Goal: Task Accomplishment & Management: Manage account settings

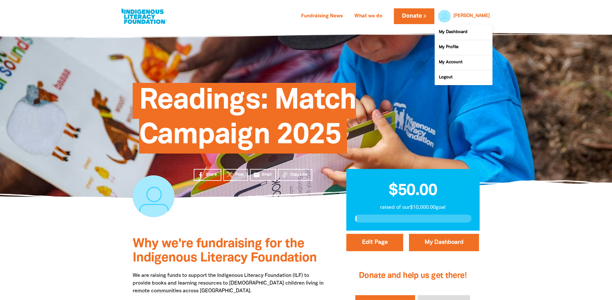
click at [451, 14] on div at bounding box center [442, 15] width 15 height 15
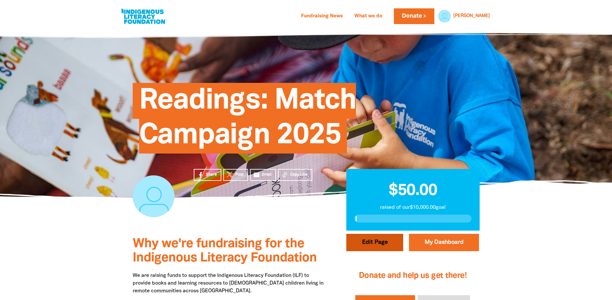
click at [372, 239] on button "Edit Page" at bounding box center [374, 242] width 57 height 17
select select "Yes"
select select "Activity"
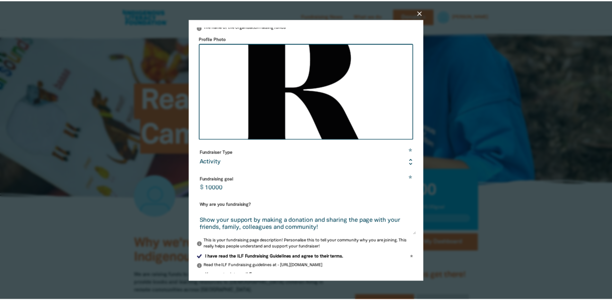
scroll to position [132, 0]
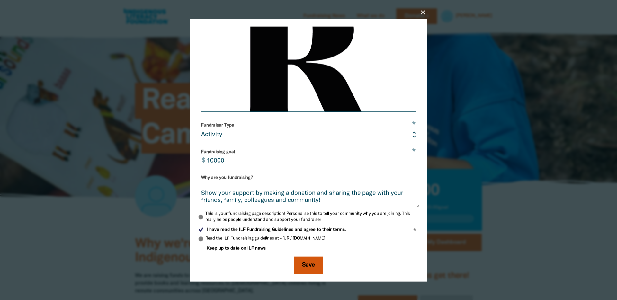
click at [303, 265] on button "Save" at bounding box center [308, 265] width 29 height 17
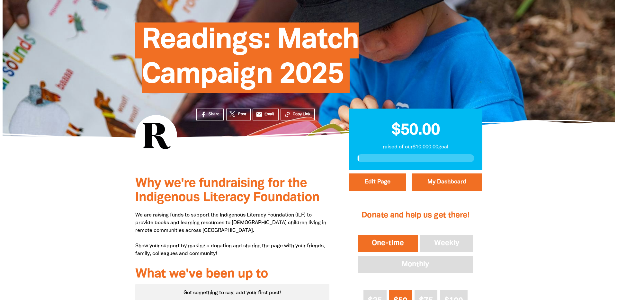
scroll to position [65, 0]
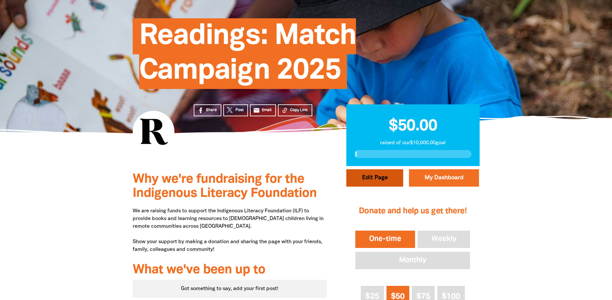
click at [373, 178] on button "Edit Page" at bounding box center [374, 177] width 57 height 17
select select "Yes"
select select "Activity"
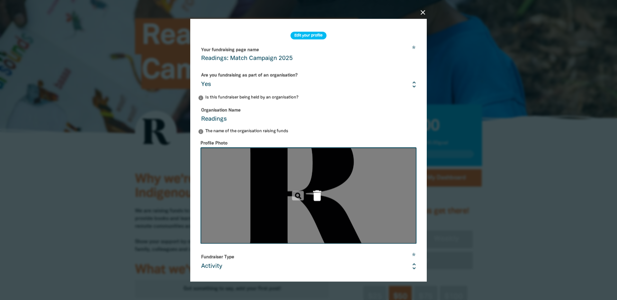
click at [315, 197] on icon "delete" at bounding box center [317, 195] width 14 height 14
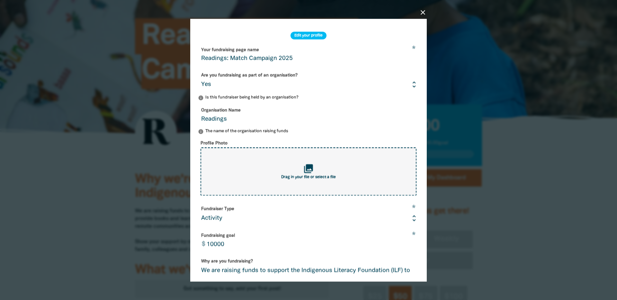
click at [306, 180] on div "collections Drag in your file or select a file" at bounding box center [308, 171] width 216 height 48
type input "C:\fakepath\Readings_Social_Avatar_150dpi.jpg"
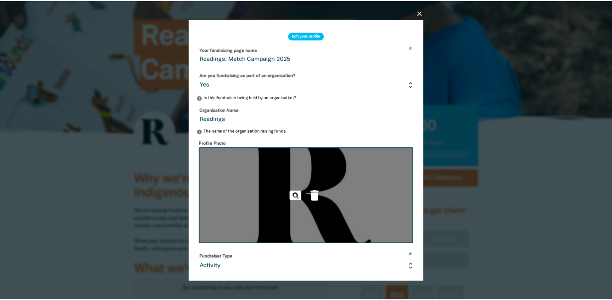
scroll to position [132, 0]
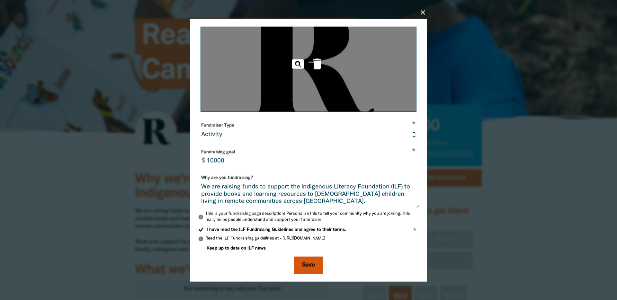
click at [306, 265] on button "Save" at bounding box center [308, 265] width 29 height 17
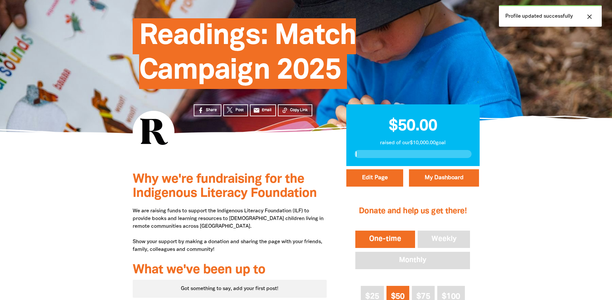
click at [52, 221] on div at bounding box center [306, 299] width 612 height 266
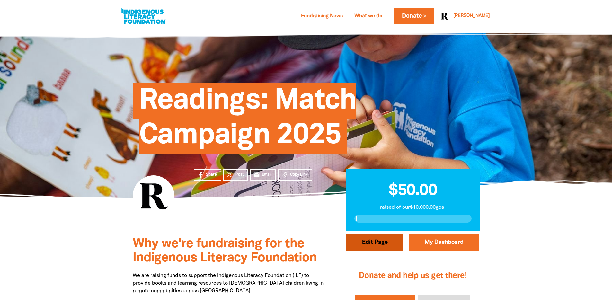
click at [382, 242] on button "Edit Page" at bounding box center [374, 242] width 57 height 17
select select "Yes"
select select "Activity"
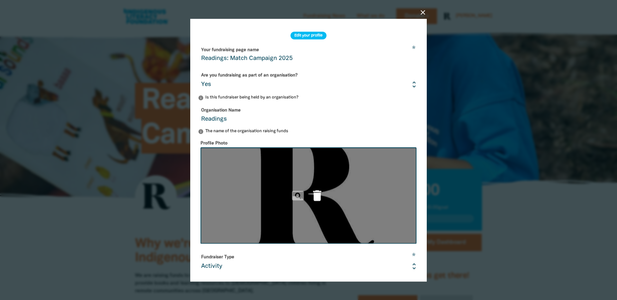
click at [313, 194] on icon "delete" at bounding box center [317, 195] width 14 height 14
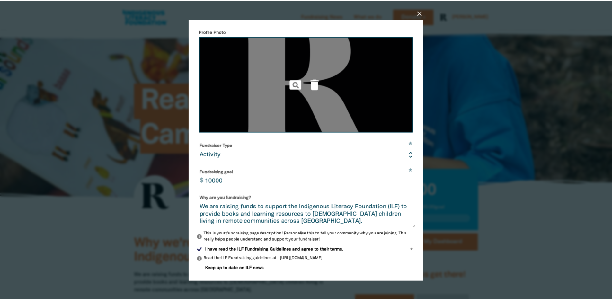
scroll to position [132, 0]
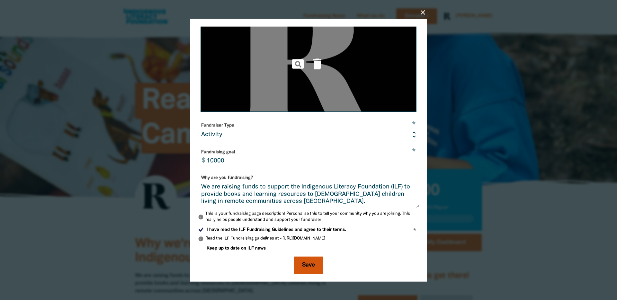
click at [302, 266] on button "Save" at bounding box center [308, 265] width 29 height 17
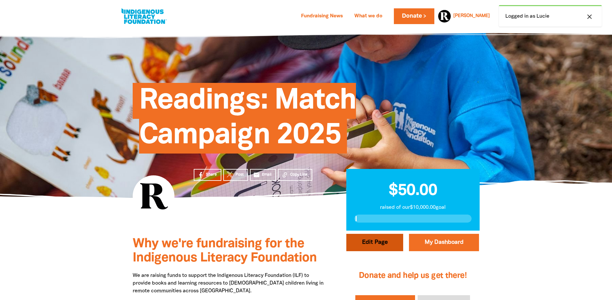
click at [379, 249] on button "Edit Page" at bounding box center [374, 242] width 57 height 17
select select "Yes"
select select "Activity"
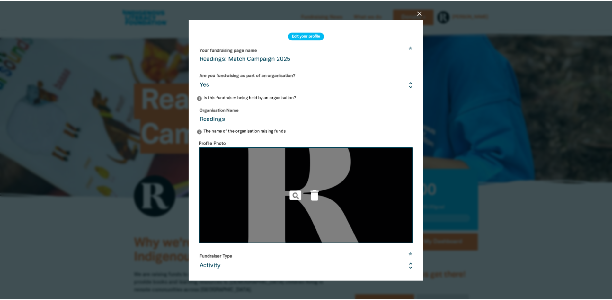
scroll to position [132, 0]
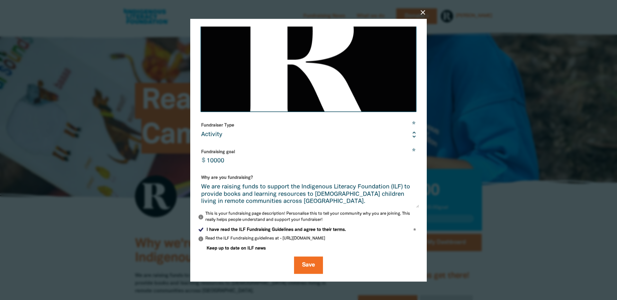
click at [425, 5] on div "close Edit your profile * Your fundraising page name Readings: Match Campaign 2…" at bounding box center [308, 150] width 257 height 293
click at [424, 13] on icon "close" at bounding box center [423, 12] width 8 height 8
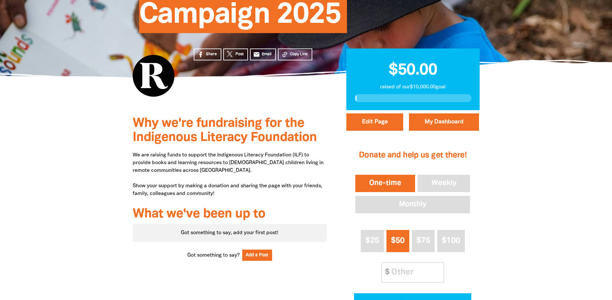
scroll to position [0, 0]
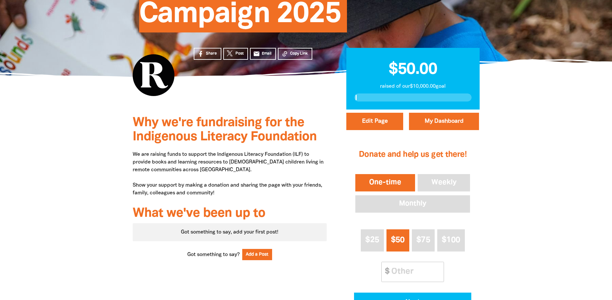
scroll to position [137, 0]
